Goal: Find specific page/section: Find specific page/section

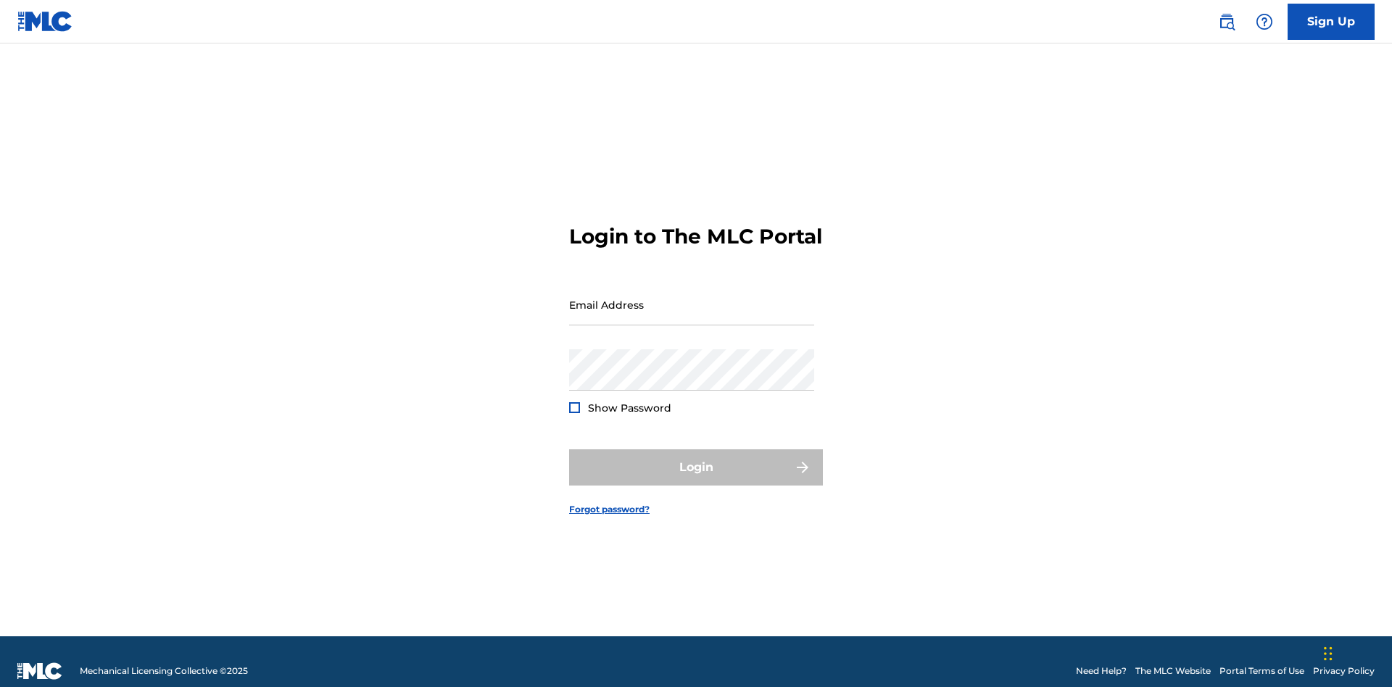
scroll to position [19, 0]
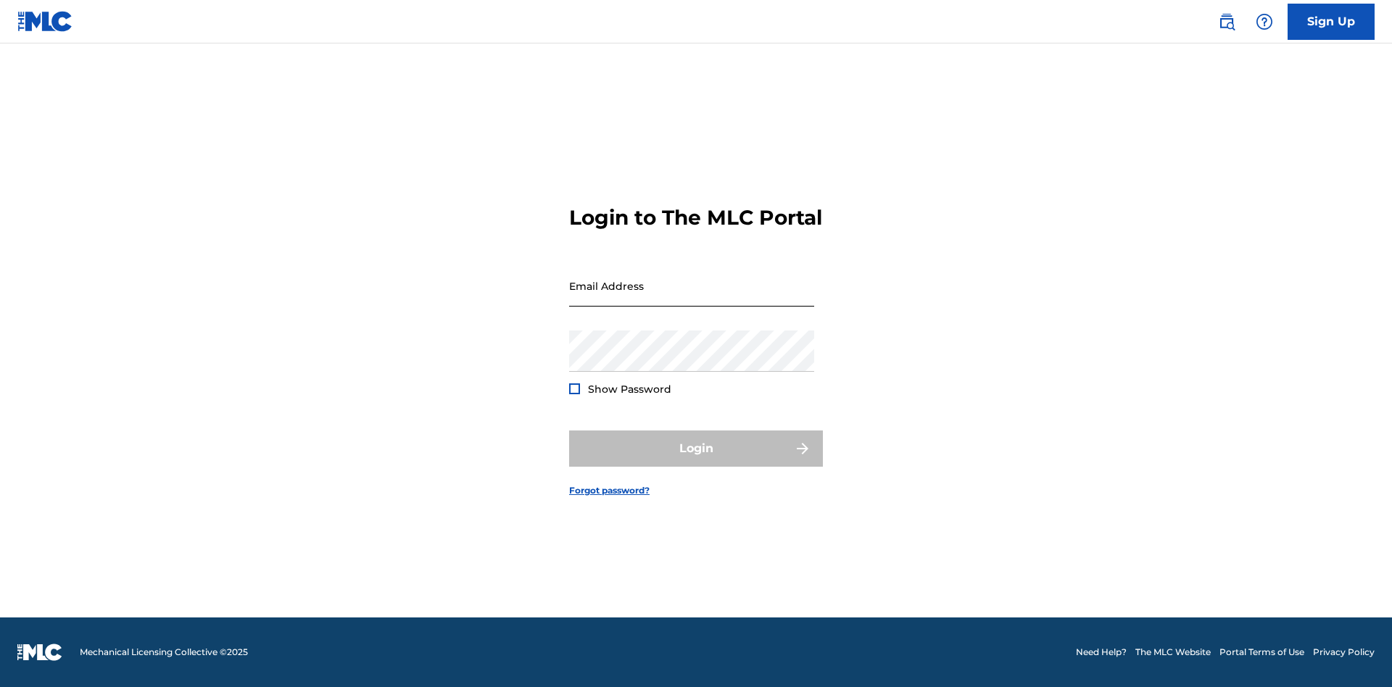
click at [692, 298] on input "Email Address" at bounding box center [691, 285] width 245 height 41
type input "Helena.Songwriter@gmail.com"
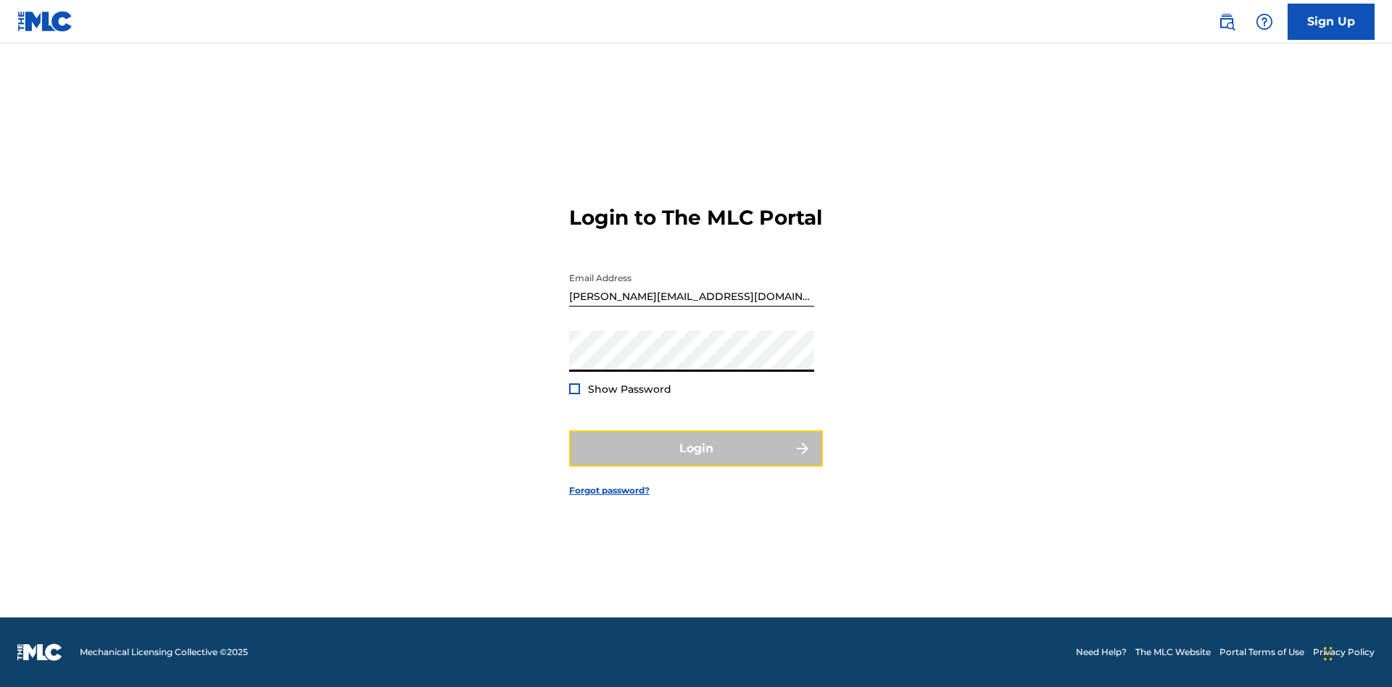
click at [696, 461] on button "Login" at bounding box center [696, 449] width 254 height 36
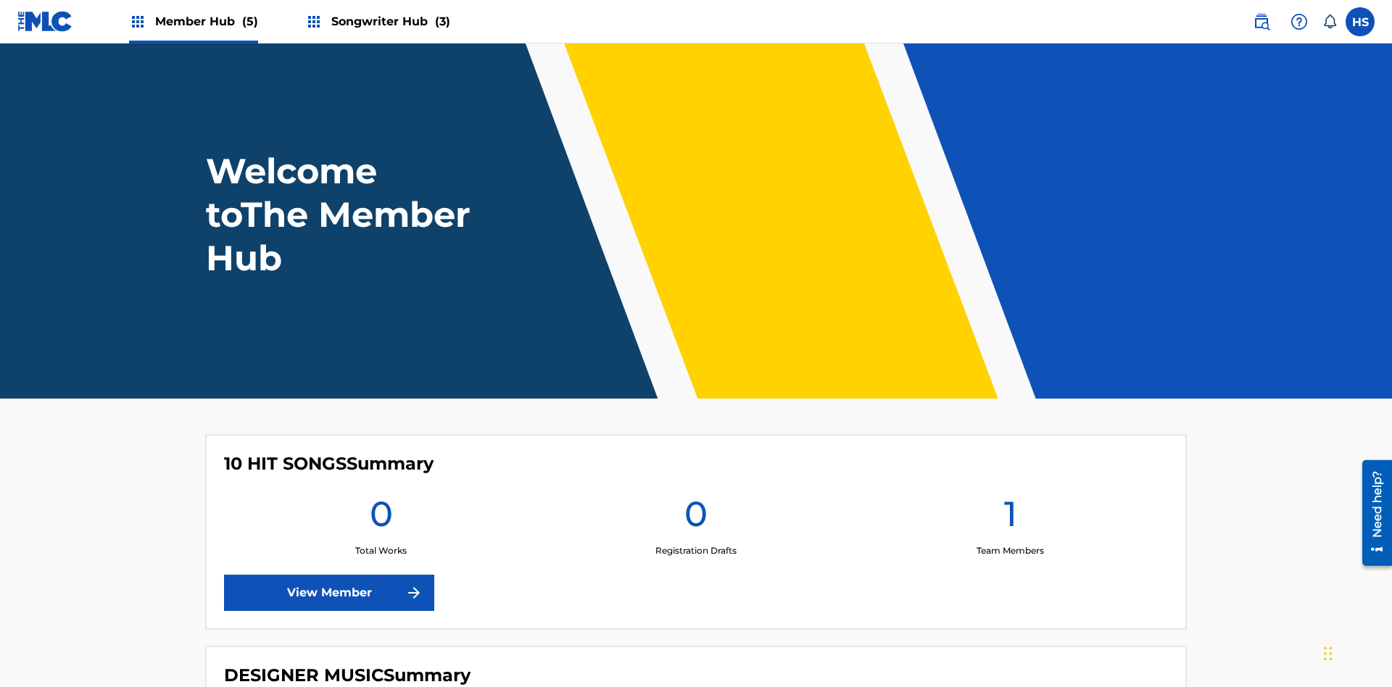
click at [389, 21] on span "Songwriter Hub (3)" at bounding box center [390, 21] width 119 height 17
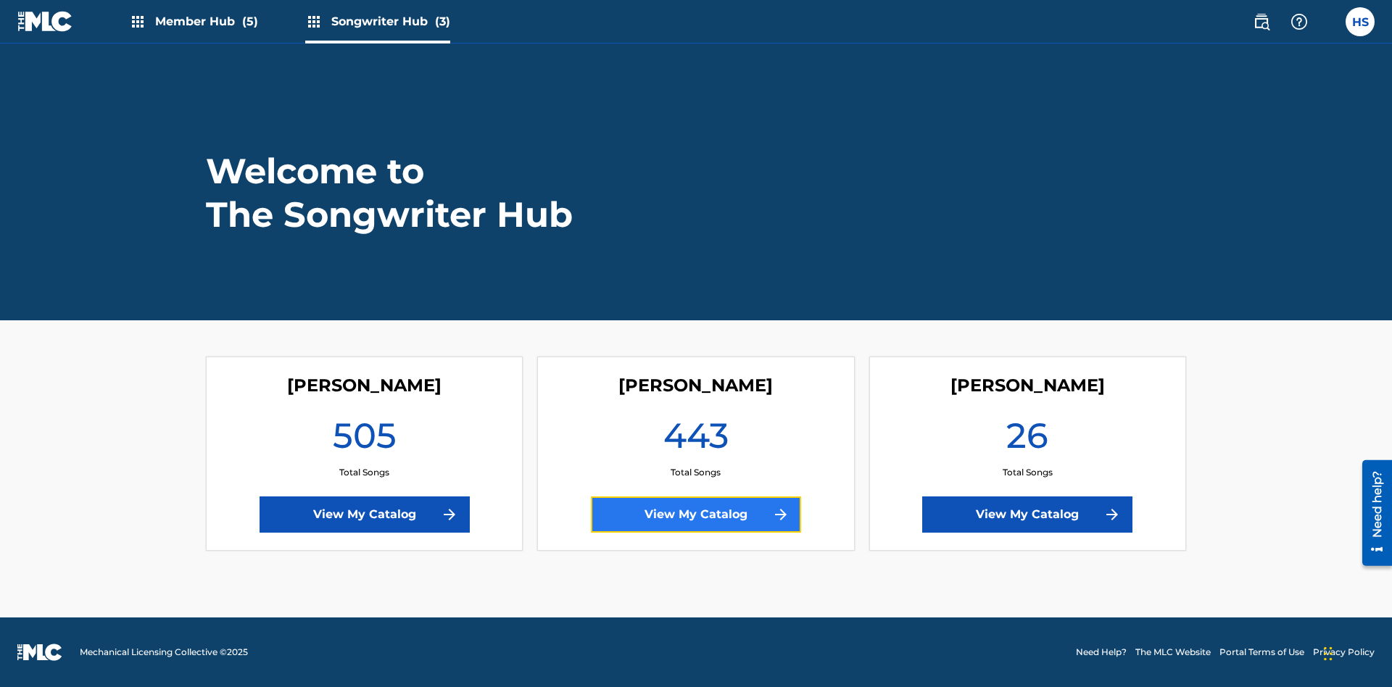
click at [696, 515] on link "View My Catalog" at bounding box center [696, 515] width 210 height 36
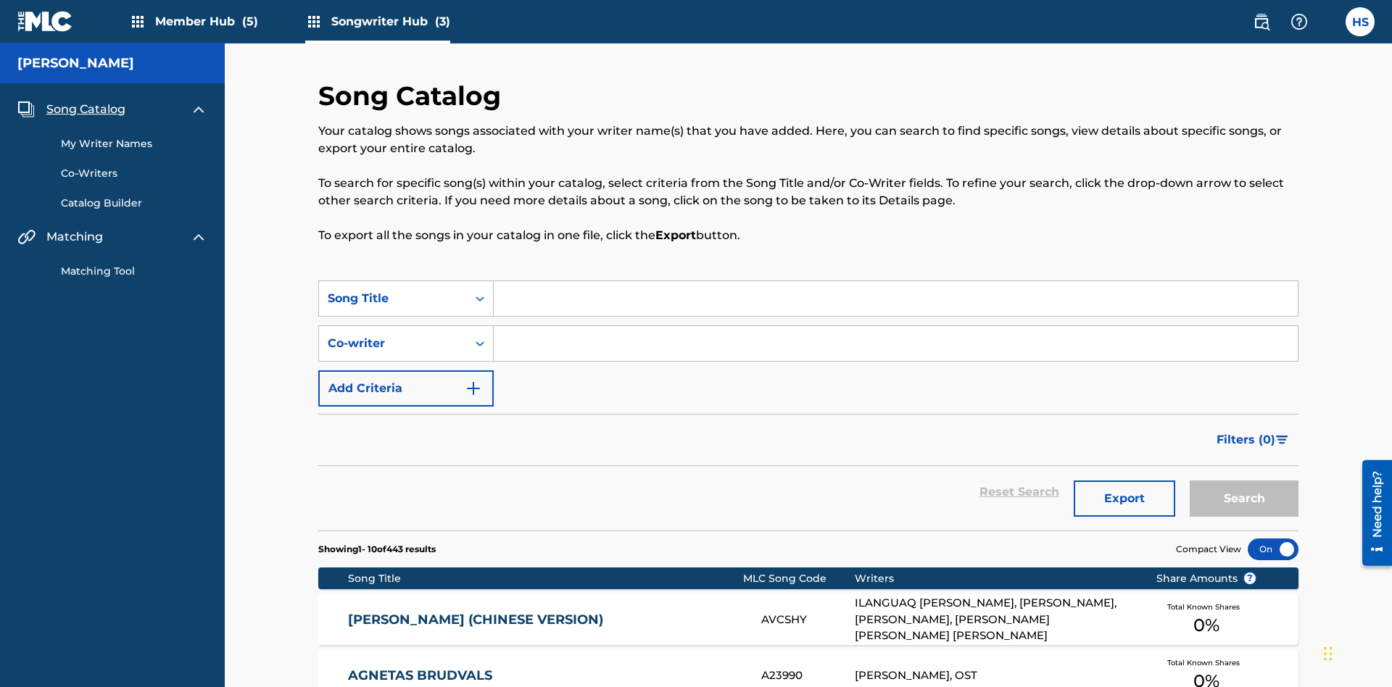
click at [86, 101] on span "Song Catalog" at bounding box center [85, 109] width 79 height 17
click at [134, 136] on link "My Writer Names" at bounding box center [134, 143] width 146 height 15
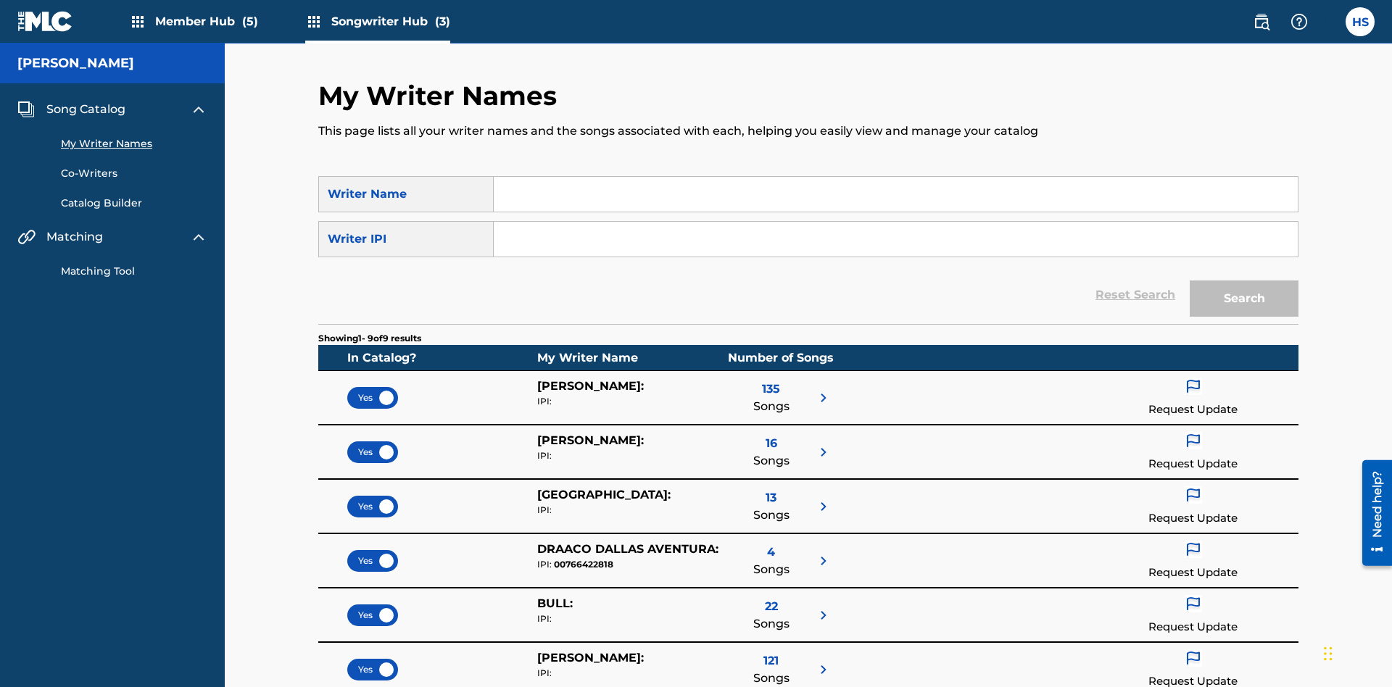
click at [895, 194] on input "Search Form" at bounding box center [896, 194] width 804 height 35
type input "DRAACO DALLAS AVENTURA"
click at [895, 222] on input "Search Form" at bounding box center [896, 239] width 804 height 35
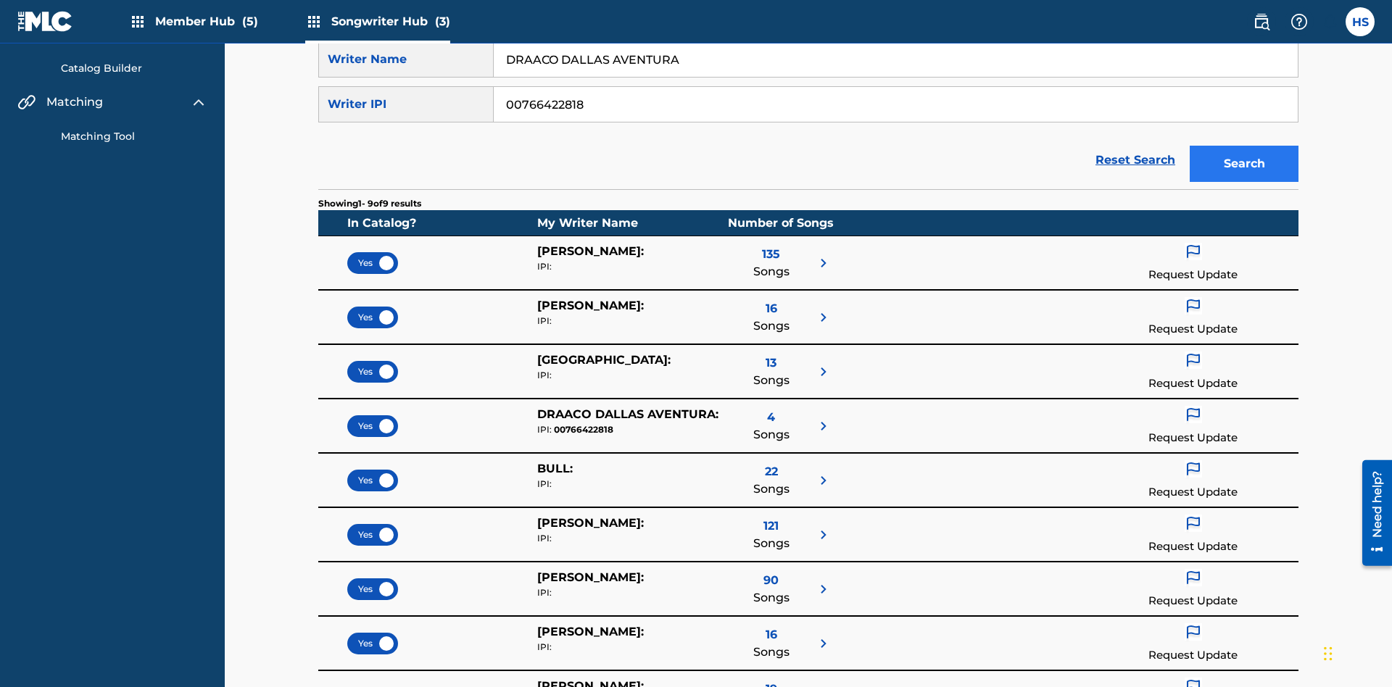
type input "00766422818"
click at [1244, 146] on button "Search" at bounding box center [1244, 164] width 109 height 36
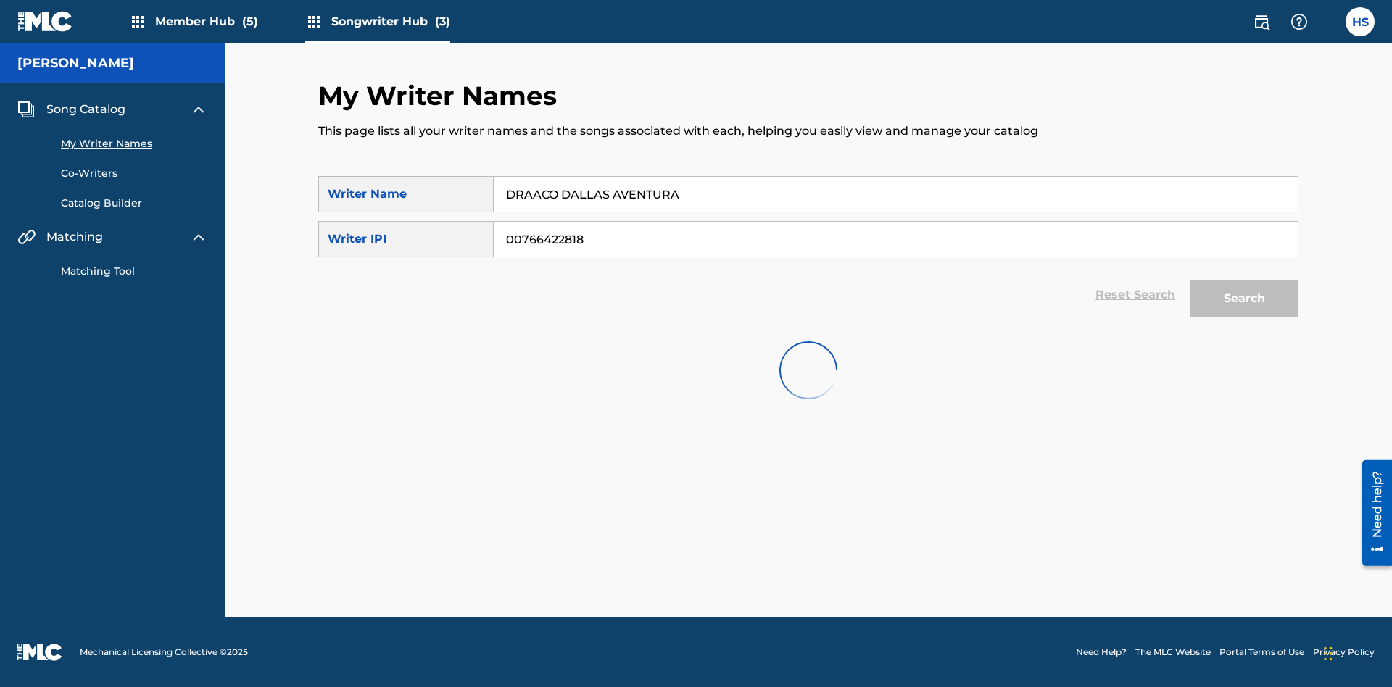
scroll to position [13, 0]
click at [895, 181] on input "DRAACO DALLAS AVENTURA" at bounding box center [896, 194] width 804 height 35
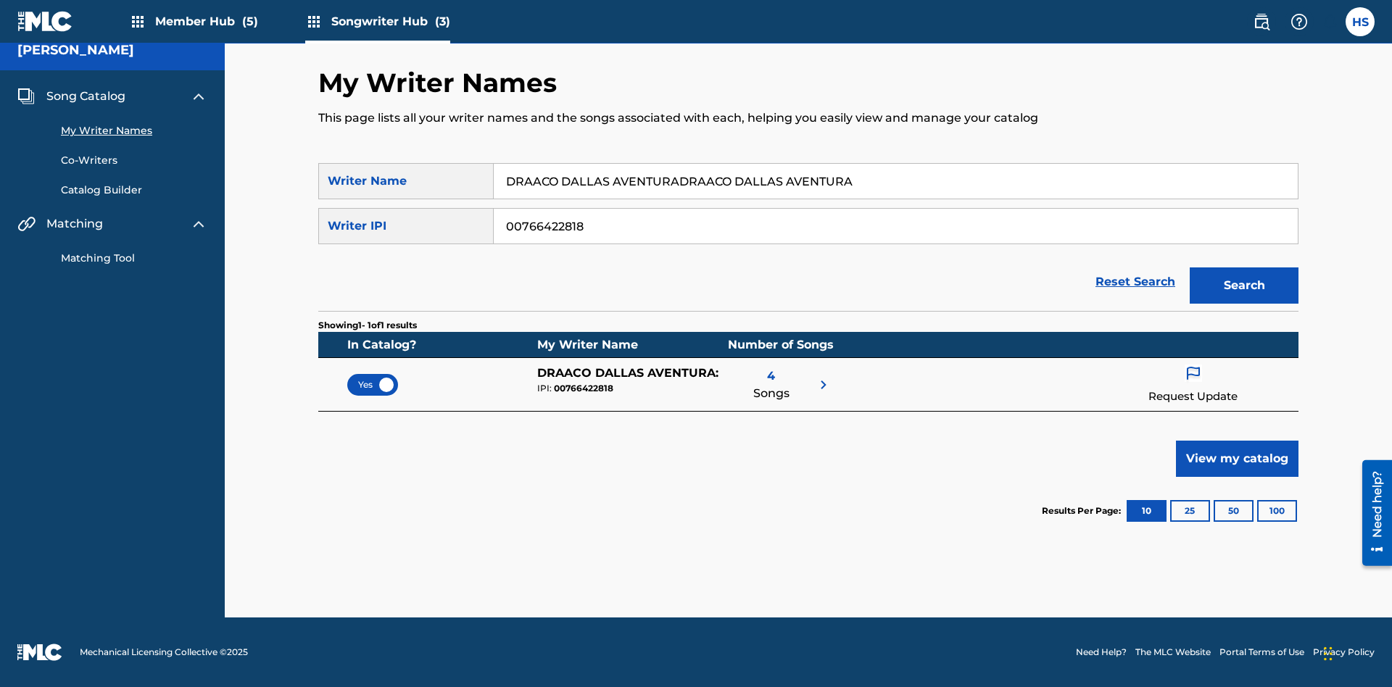
type input "DRAACO DALLAS AVENTURADRAACO DALLAS AVENTURA"
click at [895, 226] on input "00766422818" at bounding box center [896, 226] width 804 height 35
click at [1244, 286] on button "Search" at bounding box center [1244, 285] width 109 height 36
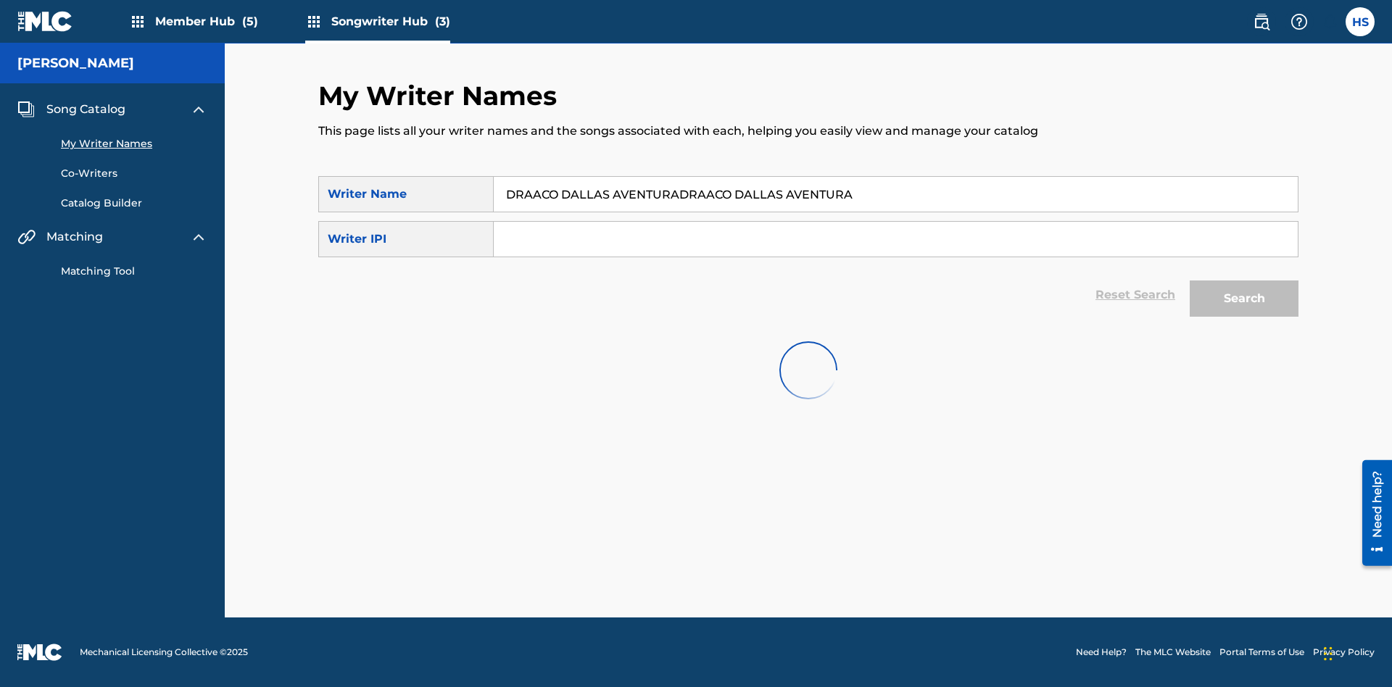
click at [895, 181] on input "DRAACO DALLAS AVENTURADRAACO DALLAS AVENTURA" at bounding box center [896, 194] width 804 height 35
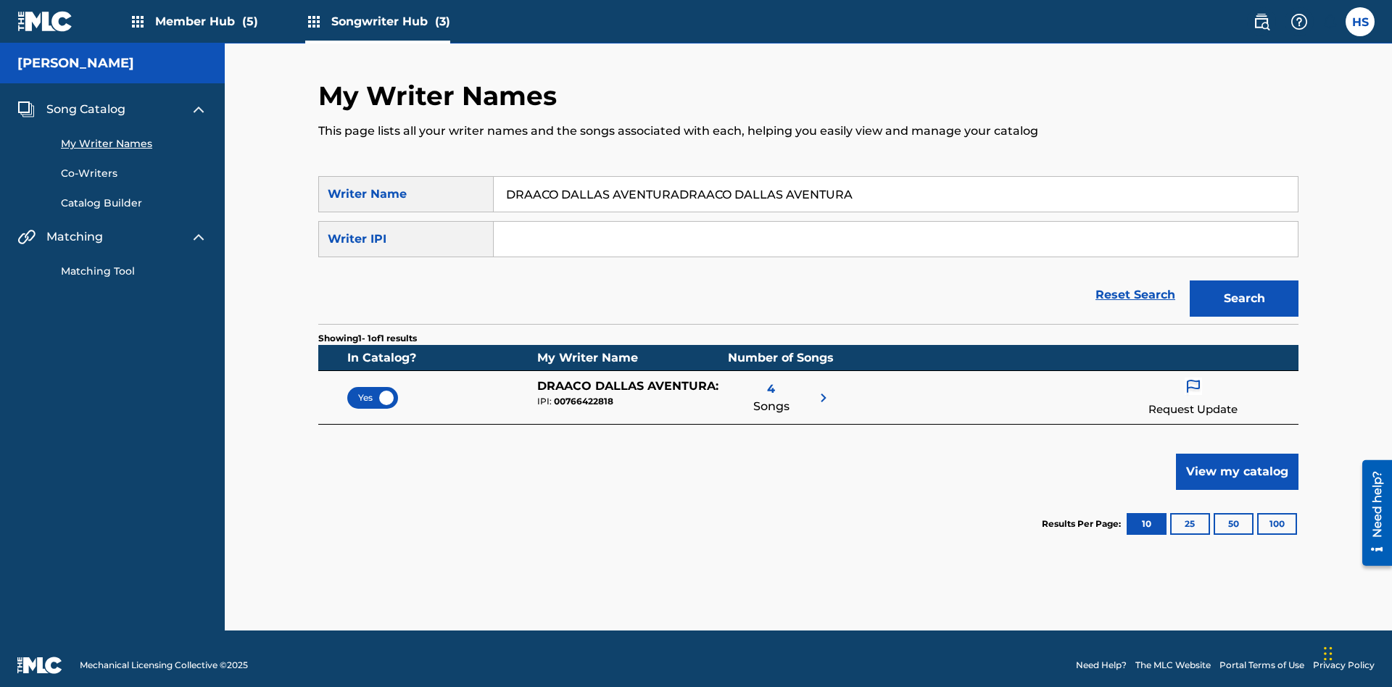
scroll to position [13, 0]
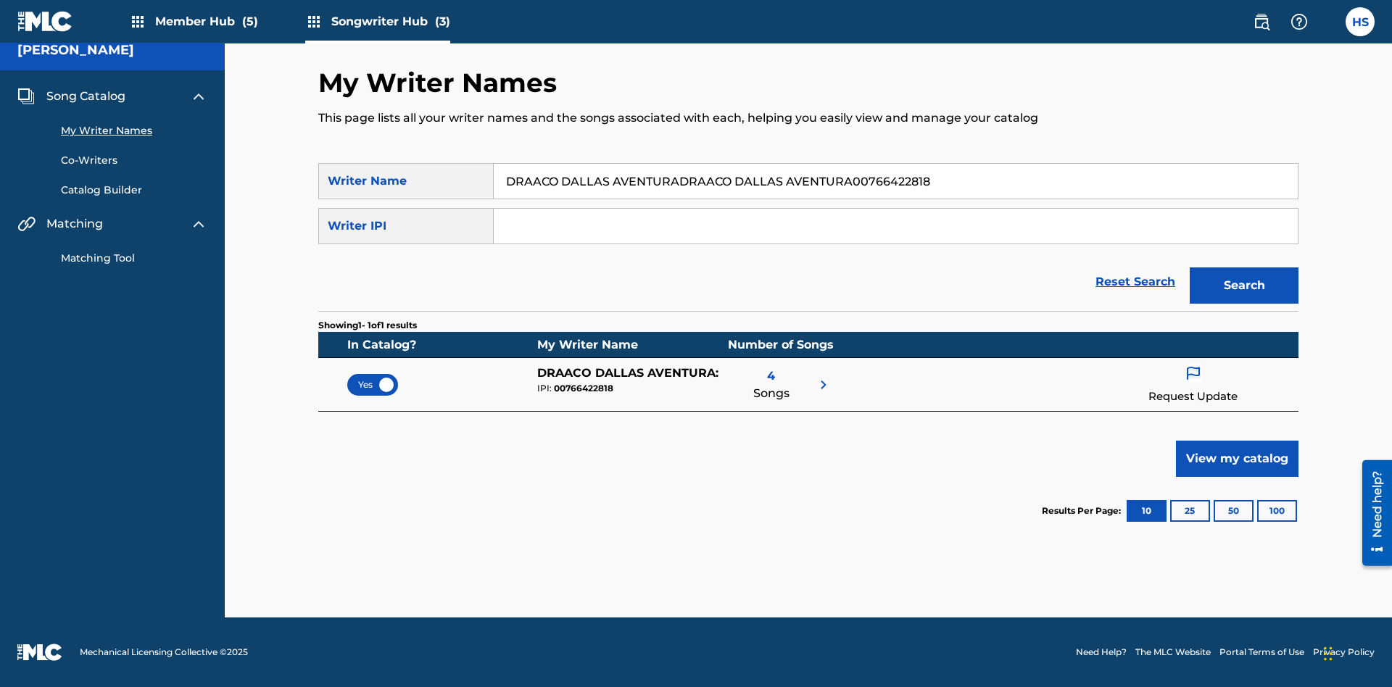
type input "DRAACO DALLAS AVENTURADRAACO DALLAS AVENTURA00766422818"
click at [895, 226] on input "Search Form" at bounding box center [896, 226] width 804 height 35
click at [1244, 286] on button "Search" at bounding box center [1244, 285] width 109 height 36
